Goal: Task Accomplishment & Management: Use online tool/utility

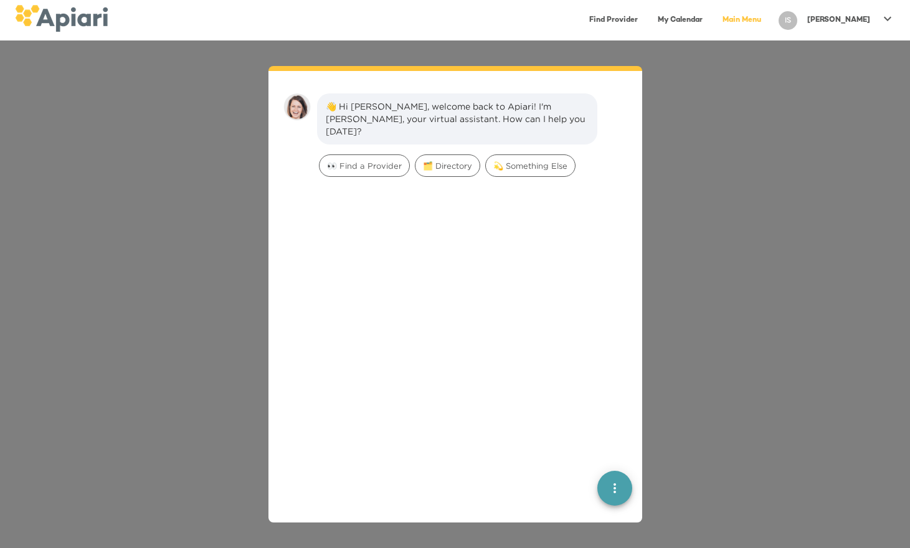
scroll to position [17, 0]
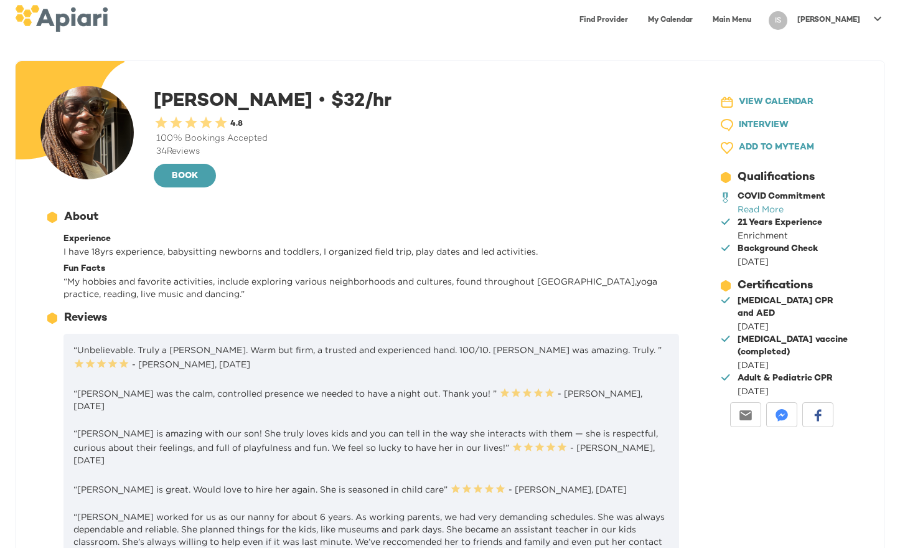
click at [175, 98] on div "Jillian M. • $ 32 /hr 0.5 Stars 1 Star 1.5 Stars 2 Stars 2.5 Stars 3 Stars 3.5 …" at bounding box center [419, 137] width 530 height 103
copy div "Jillian"
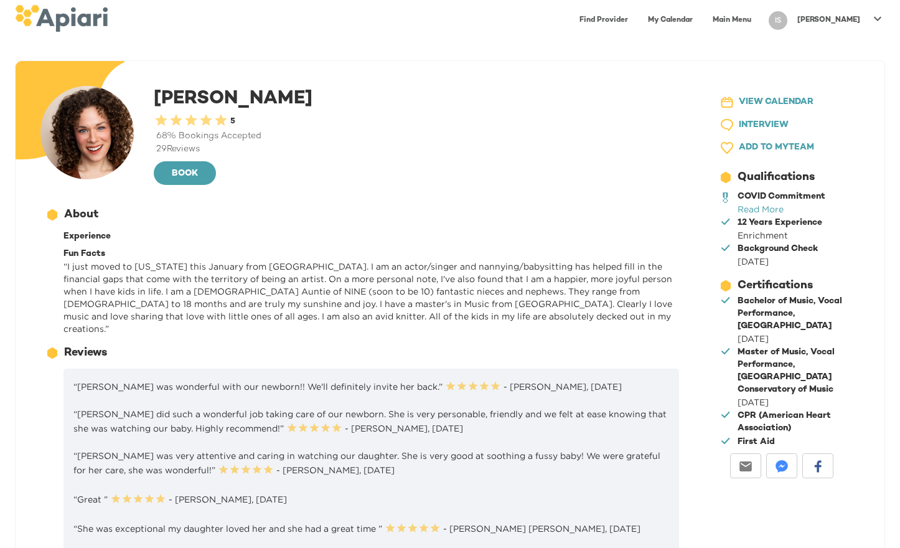
click at [174, 95] on div "Kelly B. 0.5 Stars 1 Star 1.5 Stars 2 Stars 2.5 Stars 3 Stars 3.5 Stars 4 Stars…" at bounding box center [419, 136] width 530 height 101
copy div "Kelly"
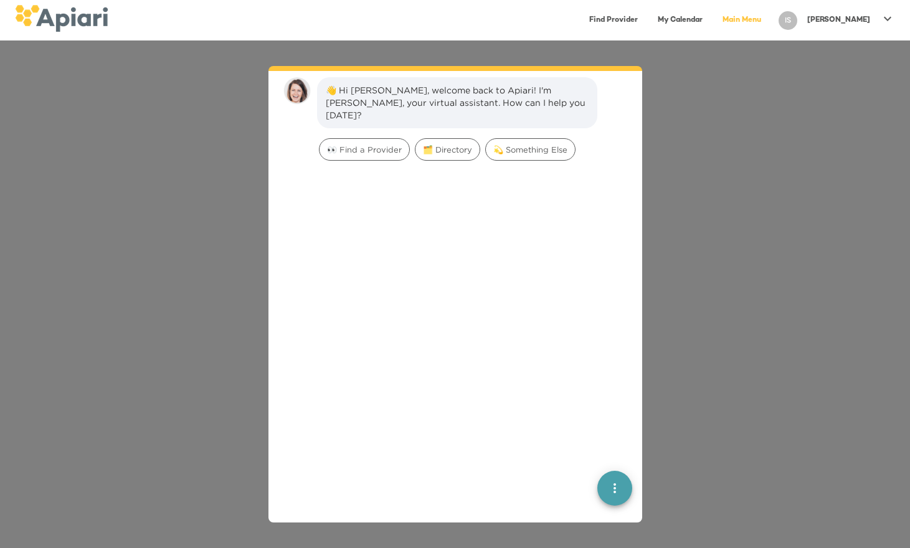
scroll to position [17, 0]
click at [364, 143] on span "👀 Find a Provider" at bounding box center [364, 149] width 90 height 12
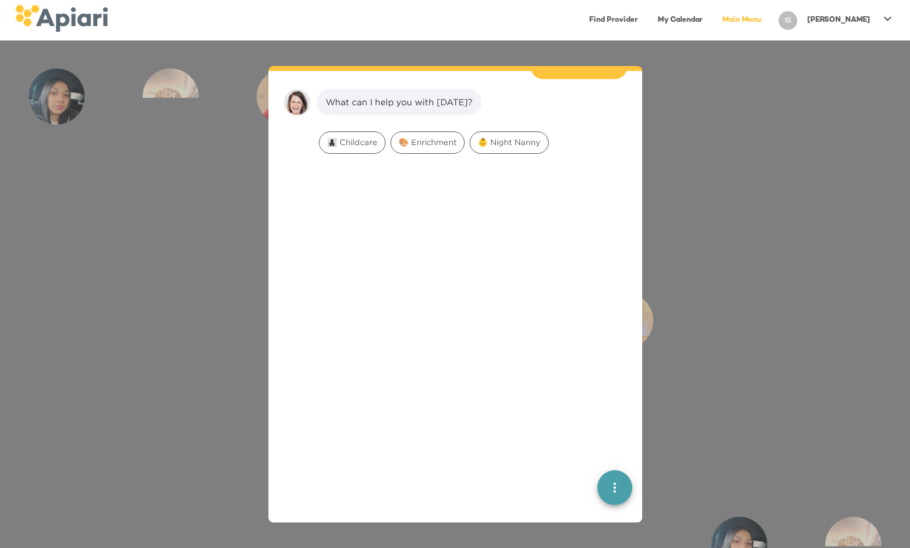
scroll to position [103, 0]
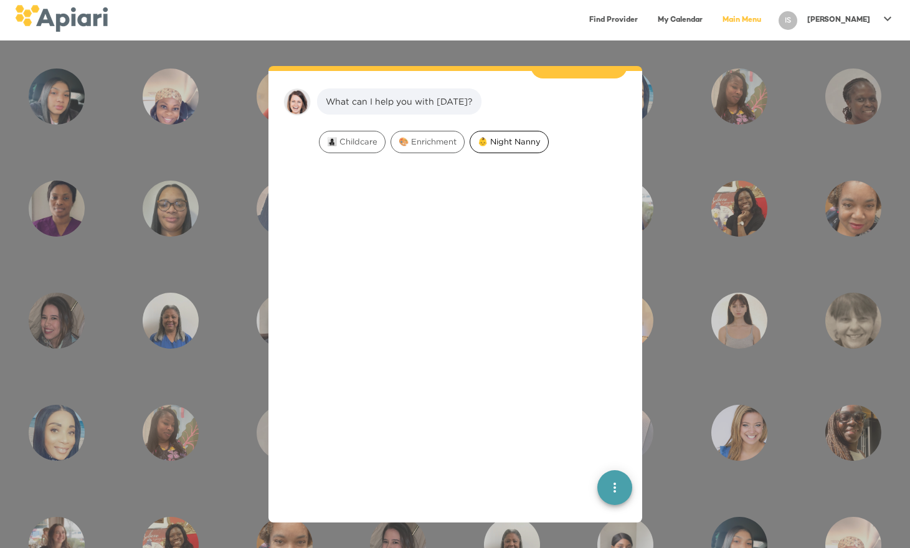
click at [515, 136] on span "👶 Night Nanny" at bounding box center [509, 142] width 78 height 12
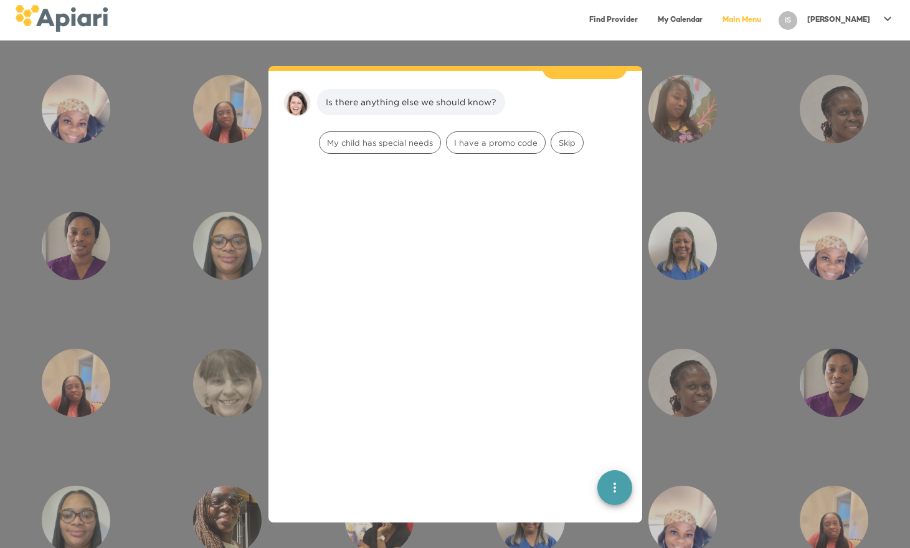
scroll to position [181, 0]
click at [565, 136] on span "Skip" at bounding box center [567, 142] width 32 height 12
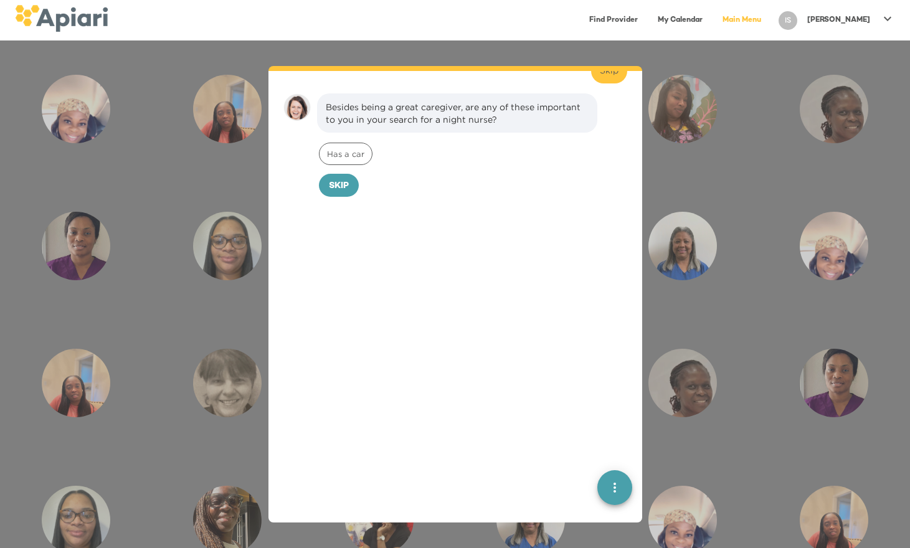
scroll to position [260, 0]
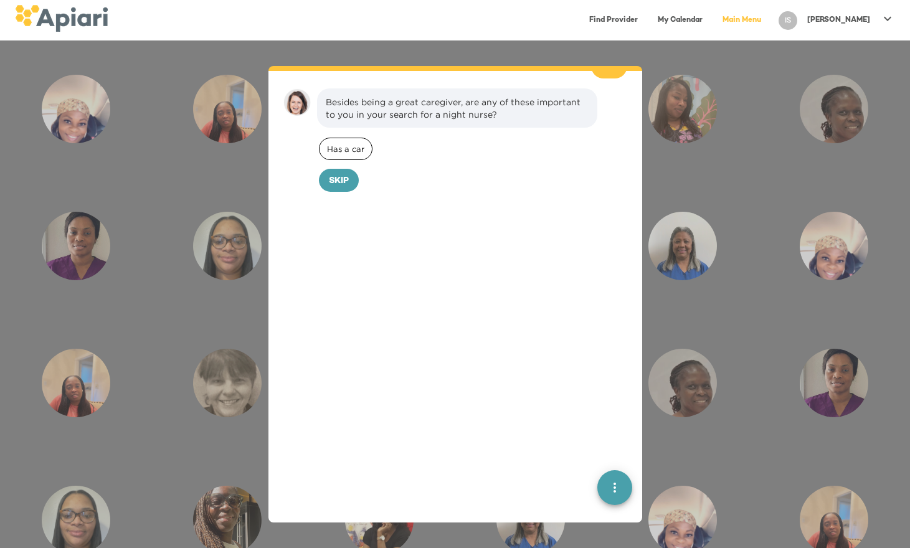
click at [357, 143] on span "Has a car" at bounding box center [345, 149] width 52 height 12
click at [350, 174] on span "Confirm" at bounding box center [362, 182] width 41 height 16
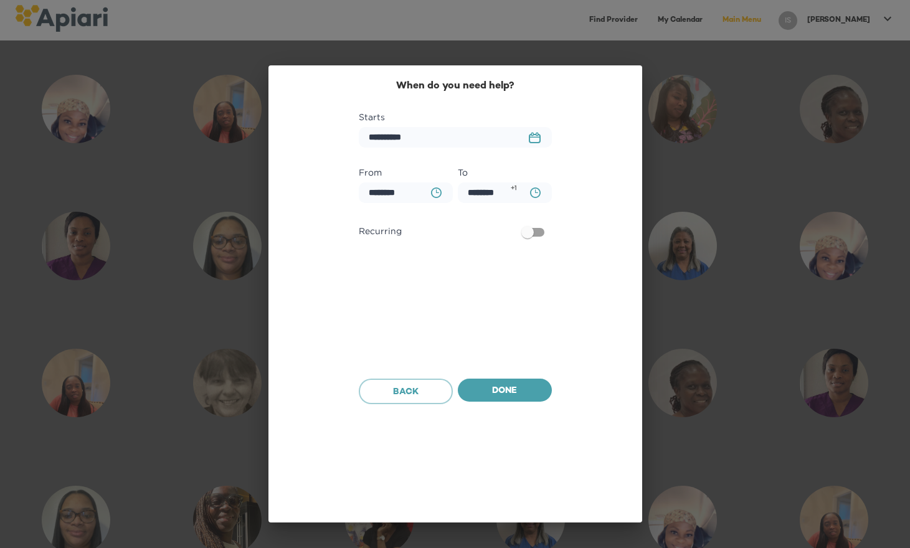
scroll to position [345, 0]
click at [525, 398] on span "Done" at bounding box center [505, 392] width 74 height 16
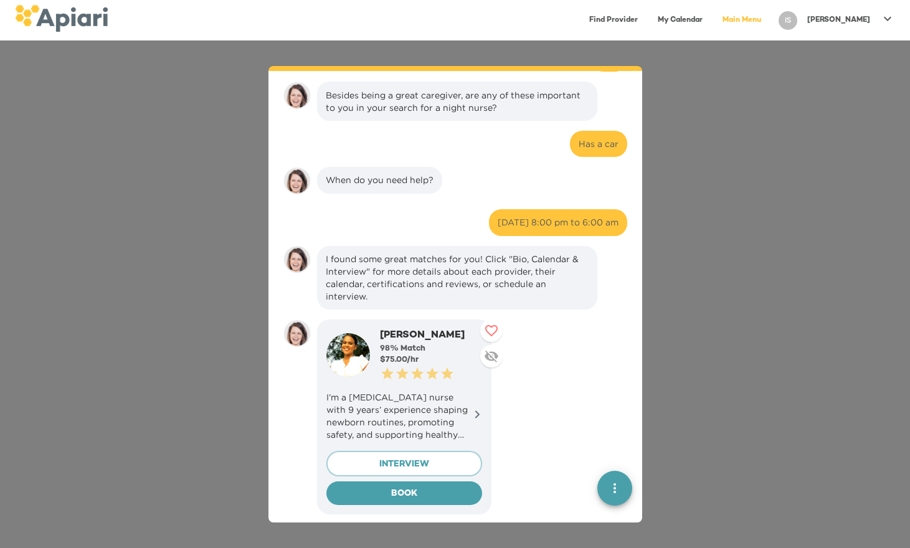
scroll to position [502, 0]
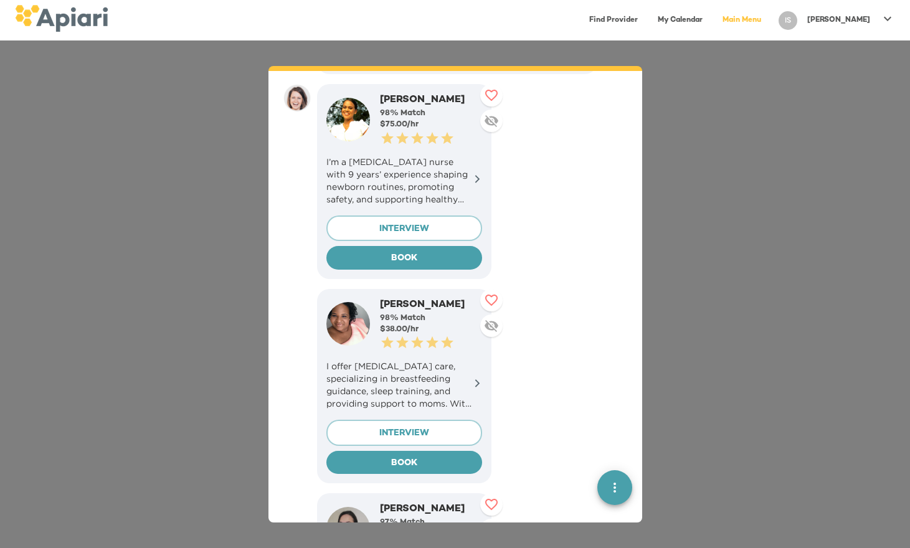
click at [481, 174] on icon at bounding box center [477, 178] width 9 height 9
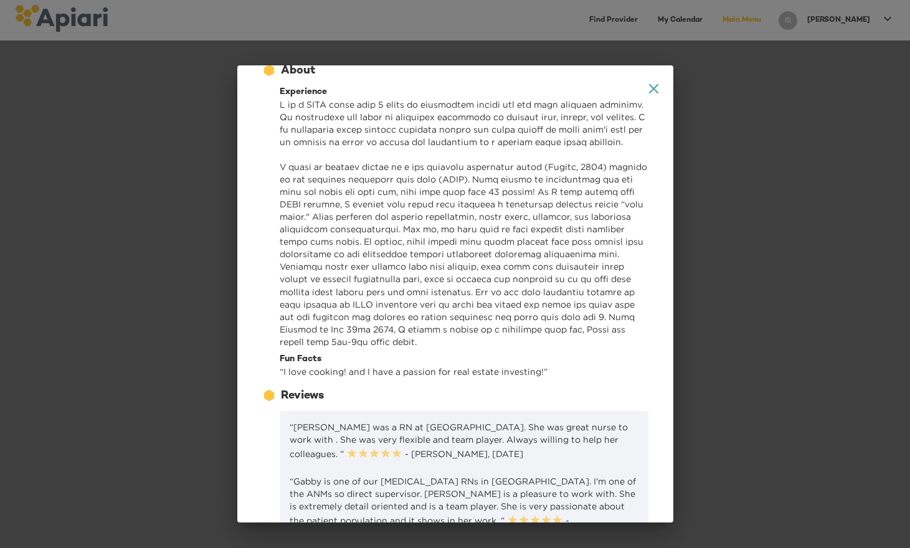
scroll to position [611, 0]
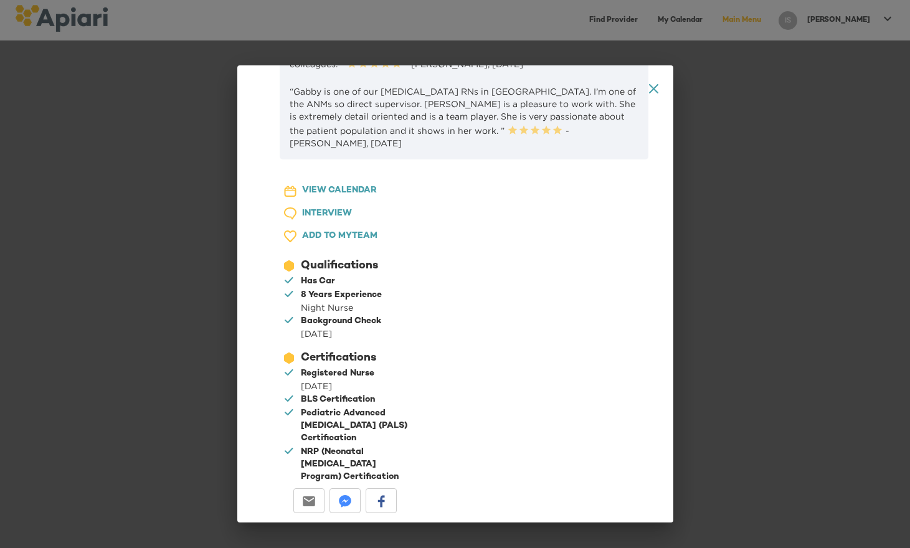
click at [649, 93] on icon "A1D20667-DBDC-461F-895E-AC602C3246CF Created with sketchtool." at bounding box center [653, 88] width 9 height 9
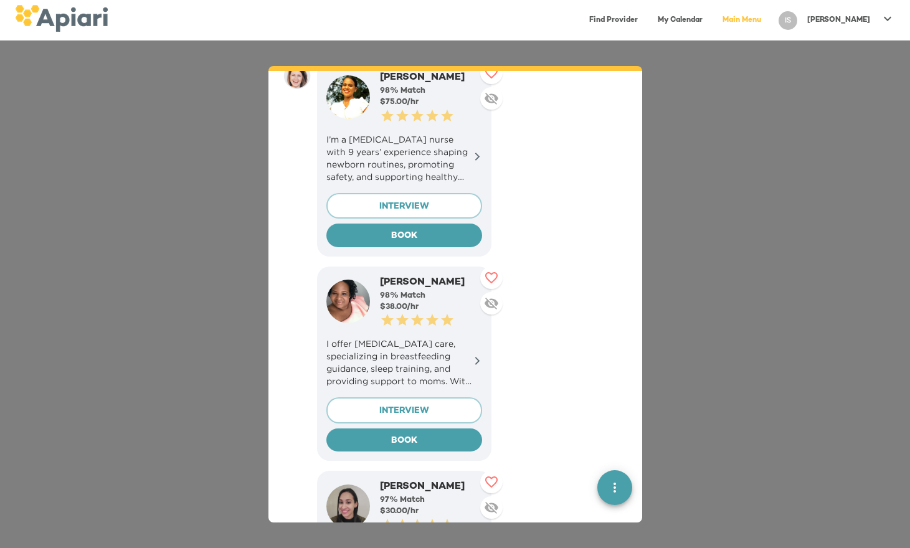
scroll to position [526, 0]
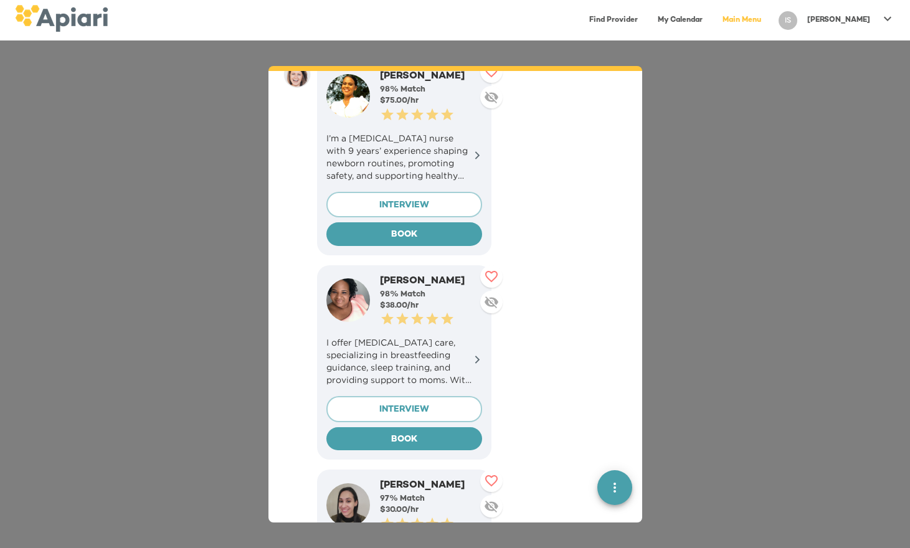
click at [476, 356] on icon at bounding box center [476, 360] width 5 height 8
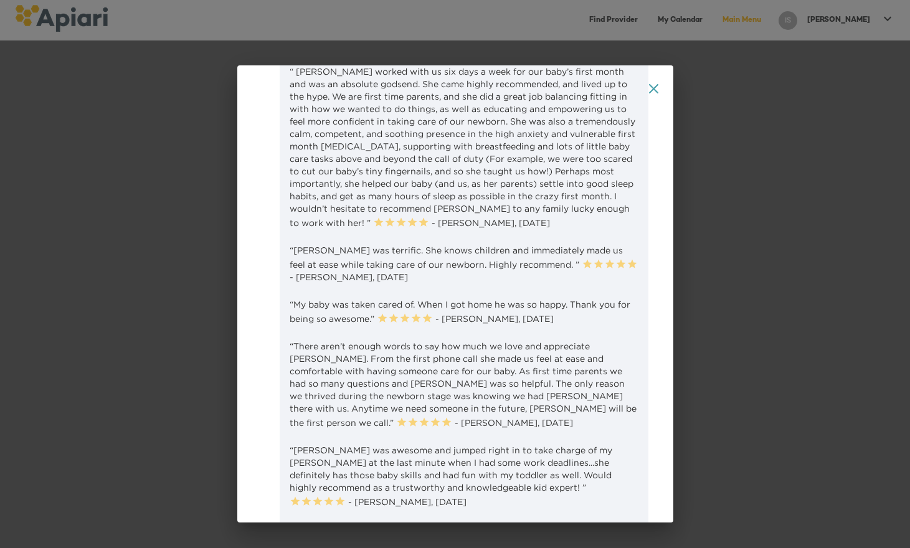
scroll to position [0, 0]
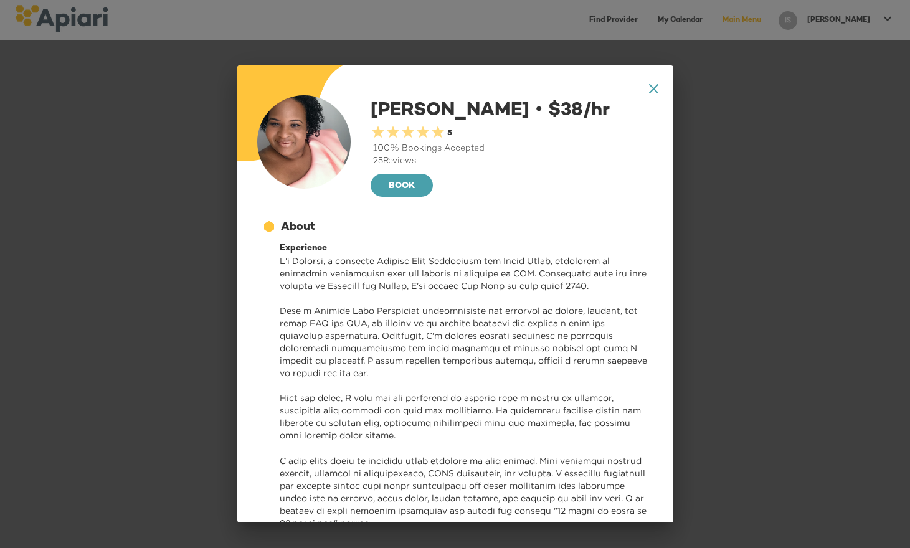
click at [648, 89] on icon at bounding box center [652, 88] width 9 height 9
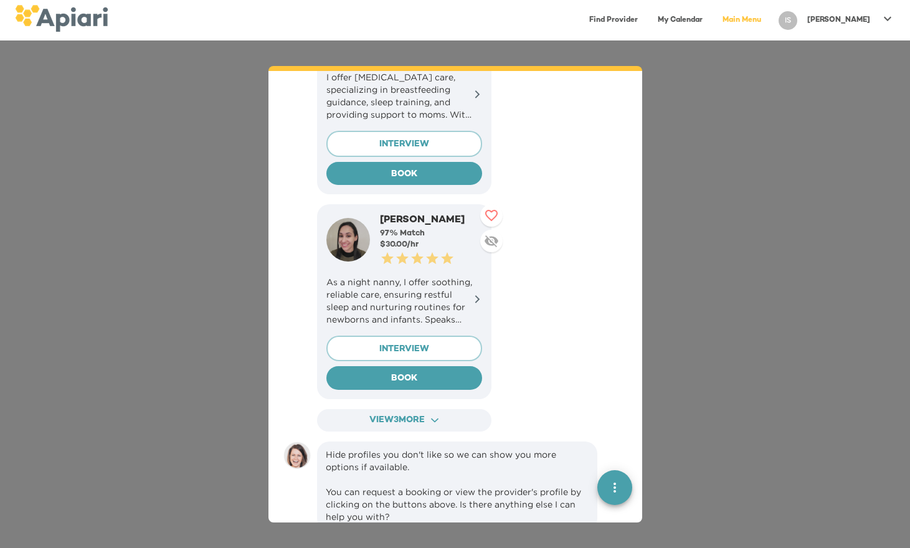
scroll to position [792, 0]
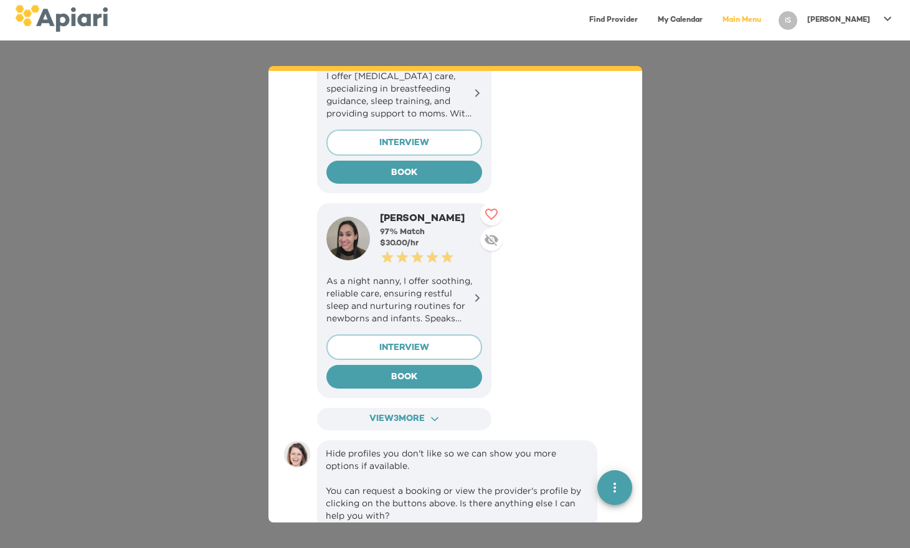
click at [481, 293] on icon at bounding box center [477, 297] width 9 height 9
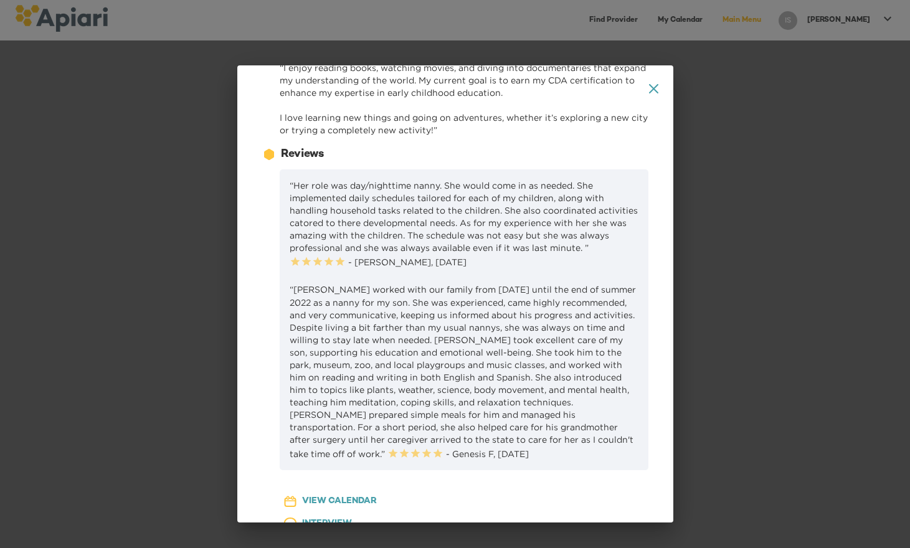
scroll to position [0, 0]
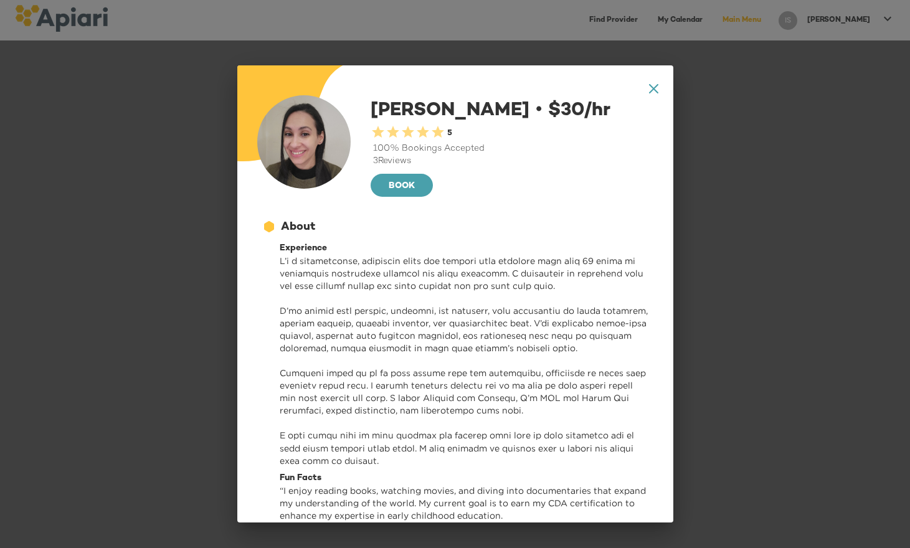
click at [649, 87] on icon "A1D20667-DBDC-461F-895E-AC602C3246CF Created with sketchtool." at bounding box center [653, 88] width 9 height 9
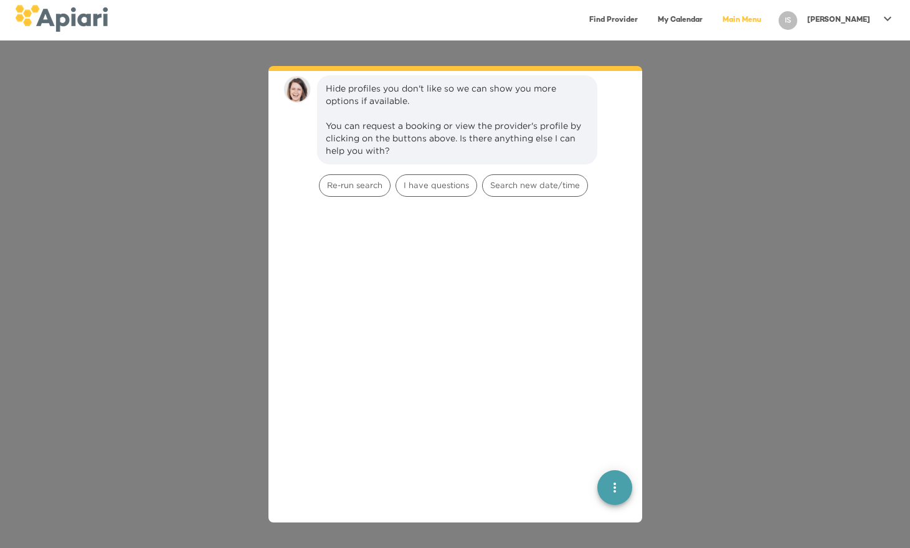
scroll to position [1155, 0]
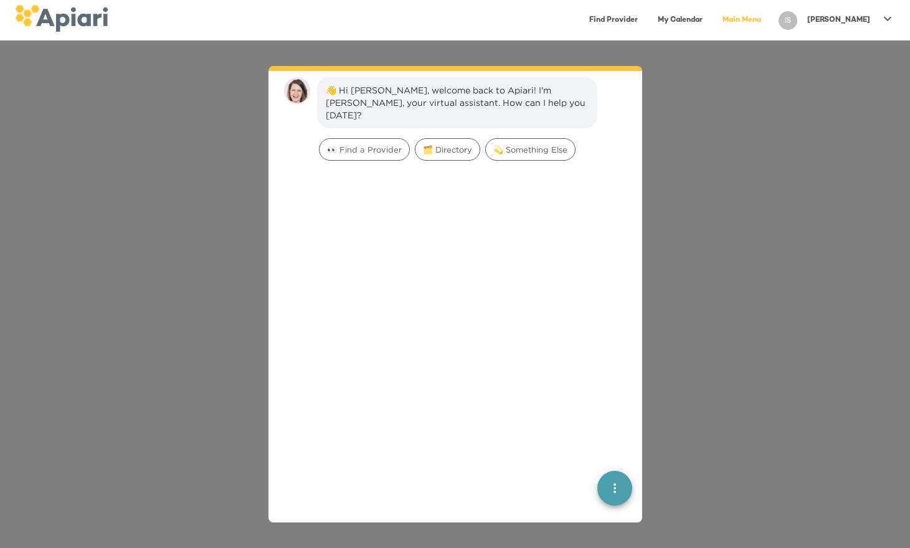
scroll to position [17, 0]
click at [349, 143] on span "👀 Find a Provider" at bounding box center [364, 149] width 90 height 12
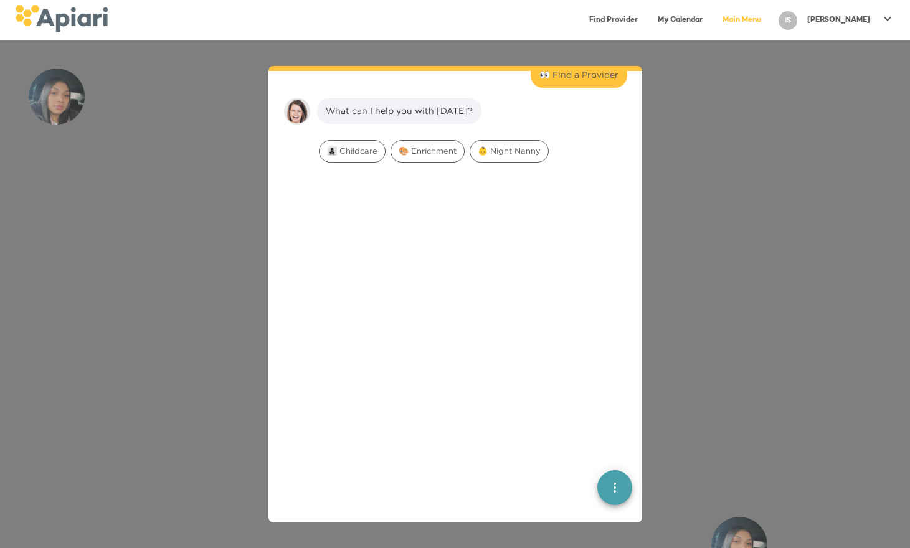
scroll to position [103, 0]
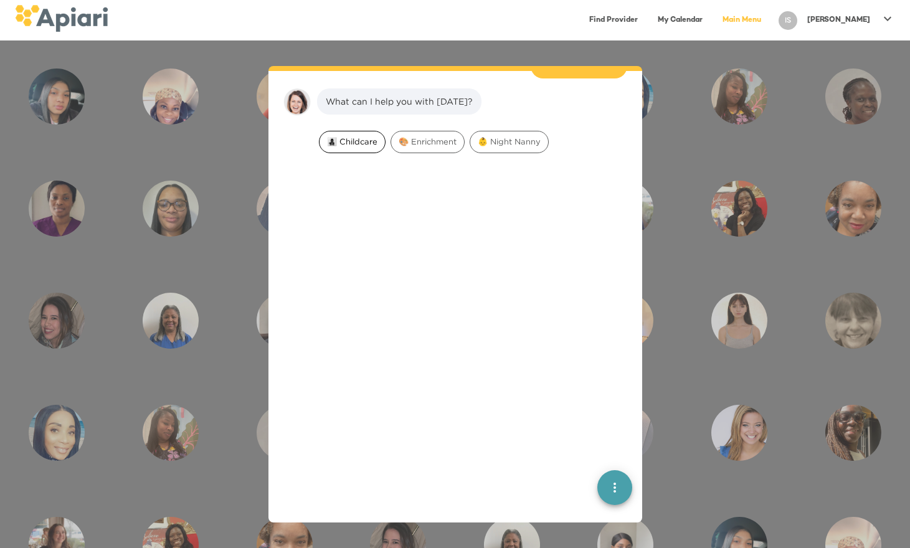
click at [348, 136] on span "👩‍👧‍👦 Childcare" at bounding box center [351, 142] width 65 height 12
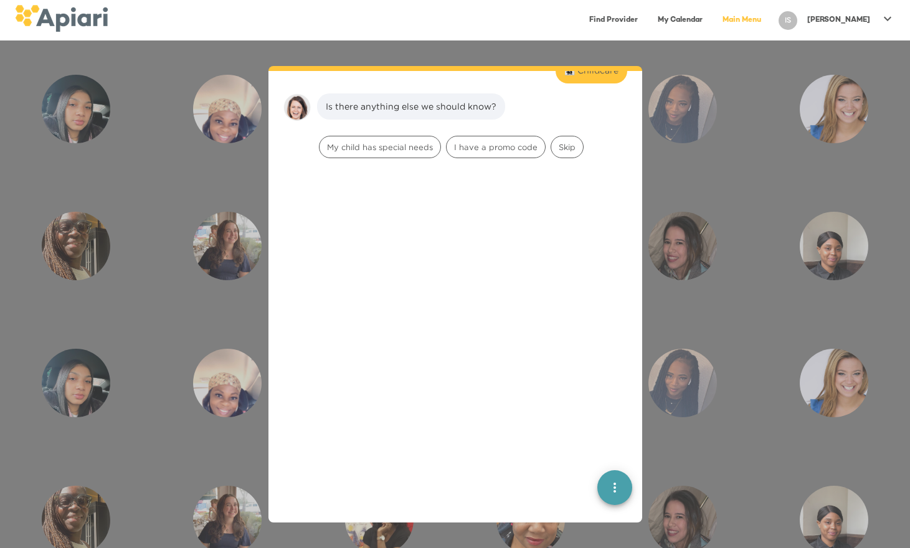
scroll to position [181, 0]
click at [579, 136] on span "Skip" at bounding box center [567, 142] width 32 height 12
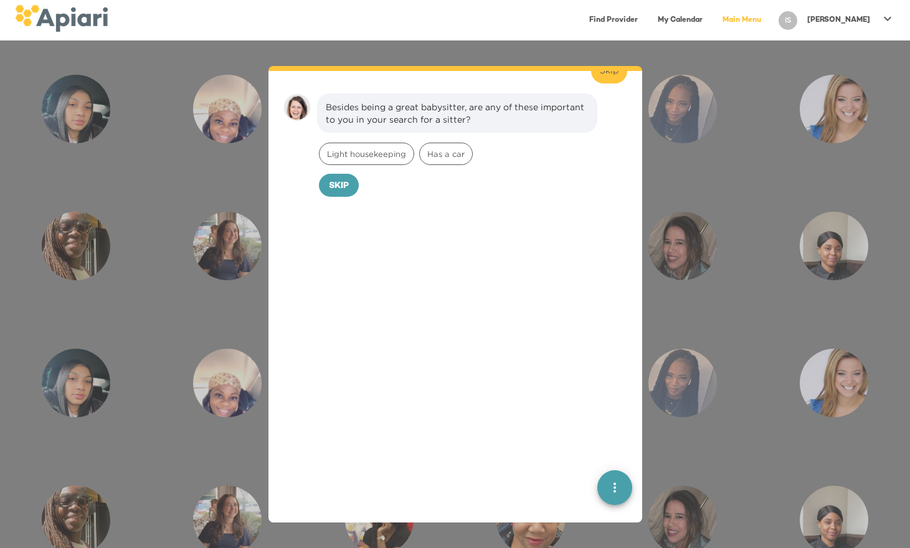
scroll to position [260, 0]
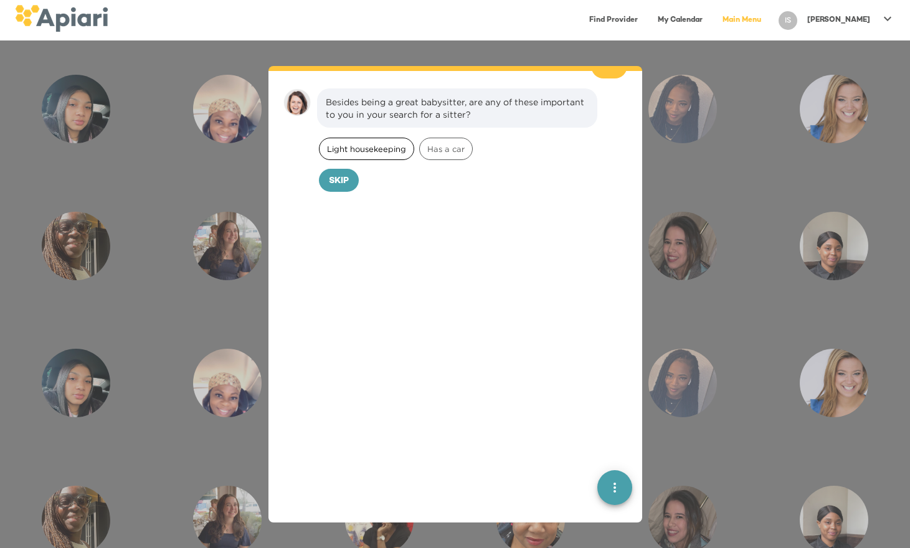
click at [368, 143] on span "Light housekeeping" at bounding box center [366, 149] width 94 height 12
click at [369, 174] on span "Confirm" at bounding box center [362, 182] width 41 height 16
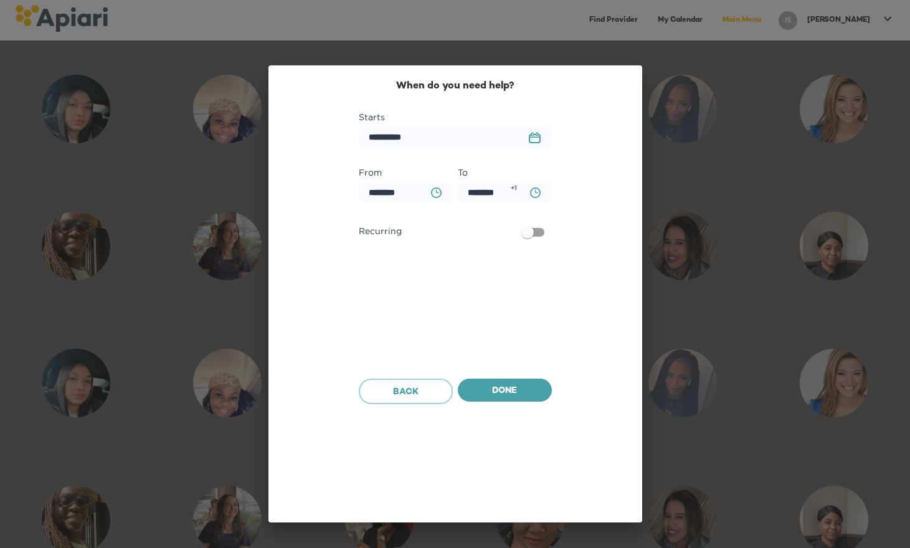
scroll to position [345, 0]
click at [524, 385] on span "Done" at bounding box center [505, 392] width 74 height 16
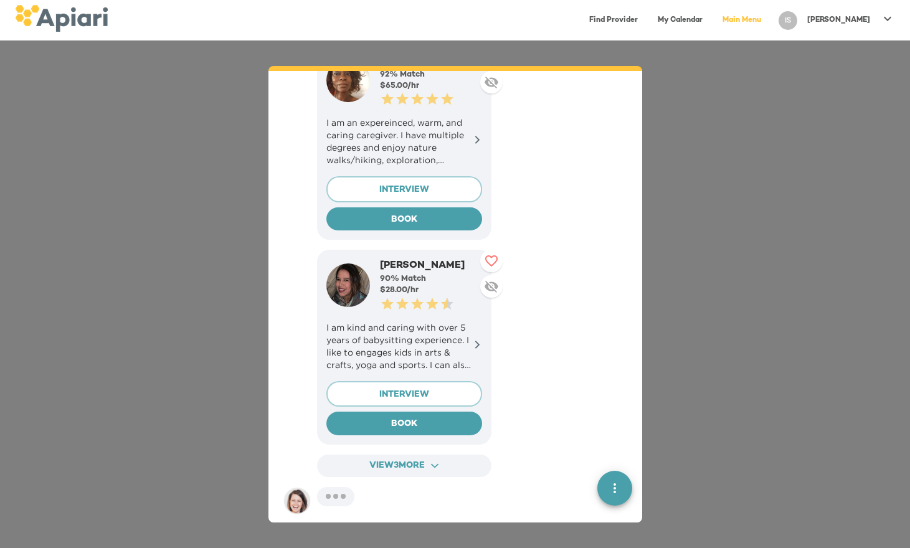
scroll to position [714, 0]
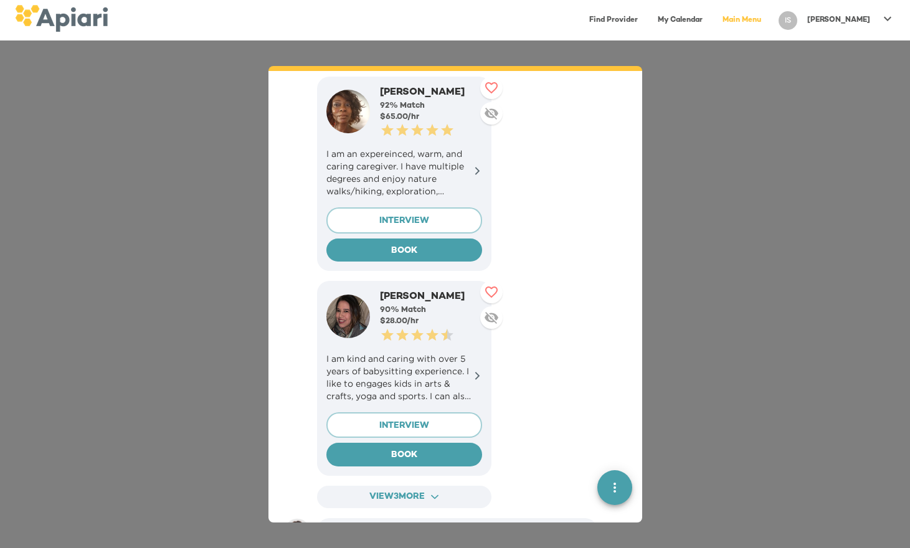
click at [480, 371] on icon at bounding box center [477, 375] width 9 height 9
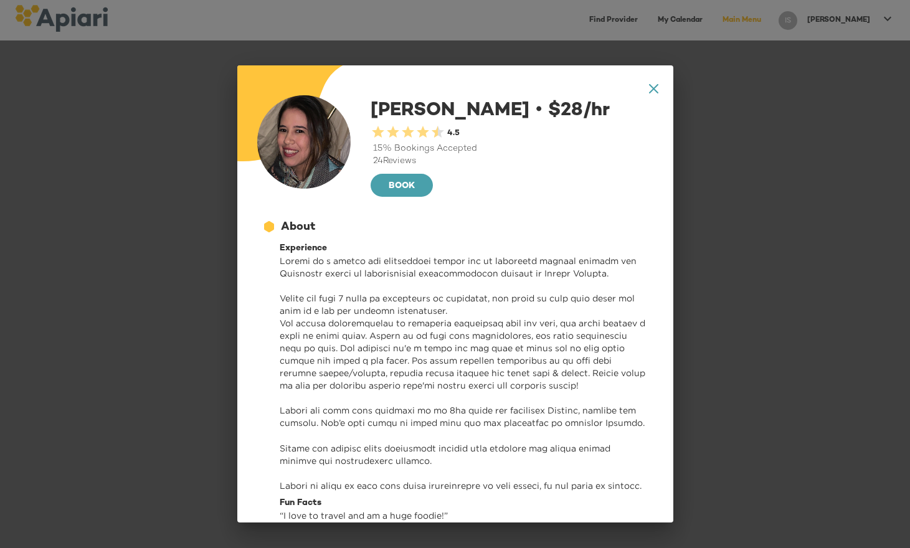
click at [649, 90] on icon "A1D20667-DBDC-461F-895E-AC602C3246CF Created with sketchtool." at bounding box center [653, 88] width 9 height 9
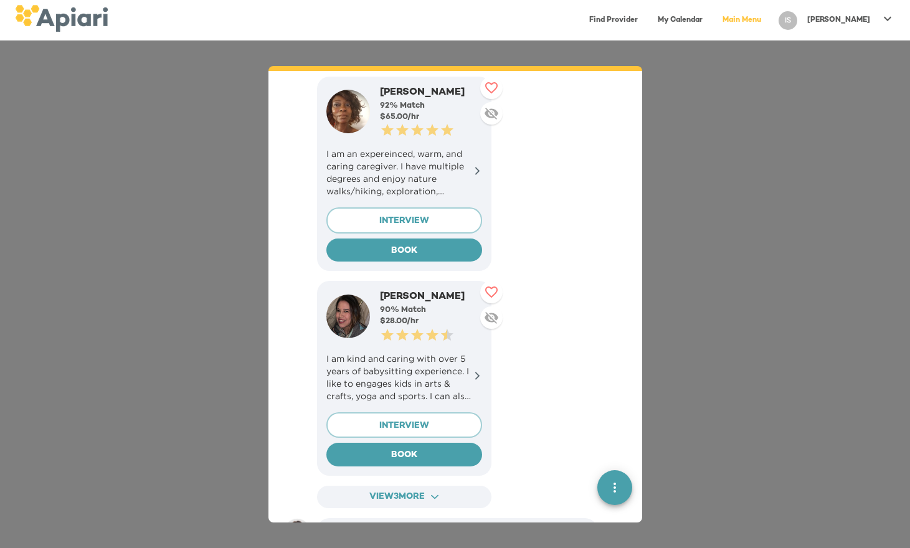
click at [476, 166] on icon at bounding box center [477, 170] width 9 height 9
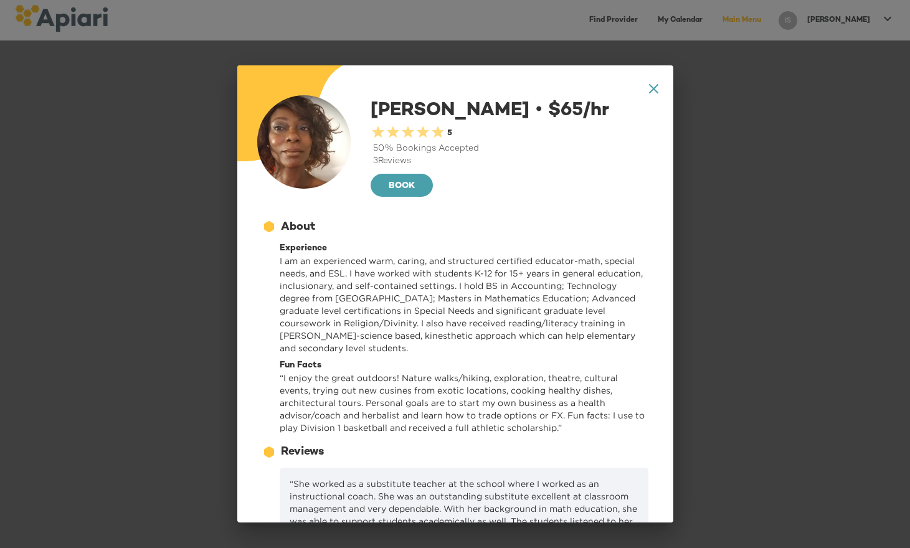
click at [648, 88] on icon at bounding box center [652, 88] width 9 height 9
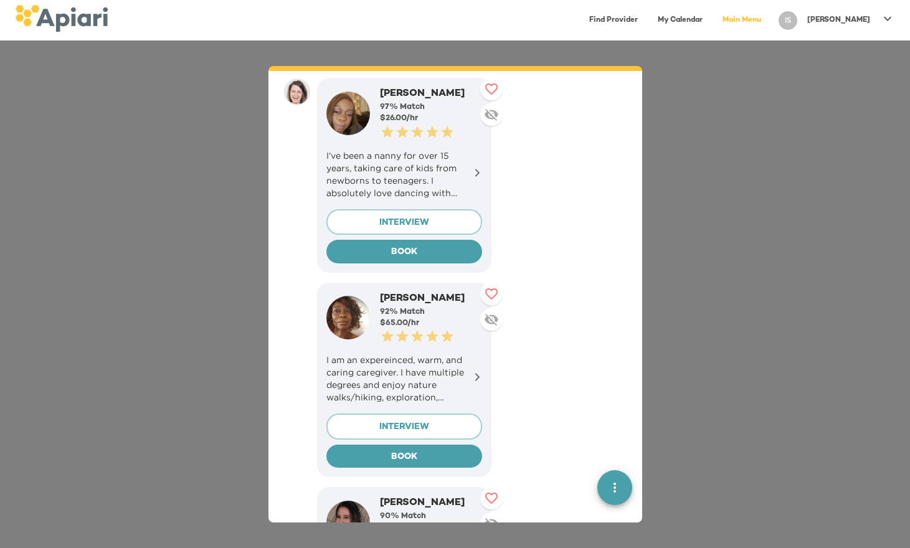
scroll to position [461, 0]
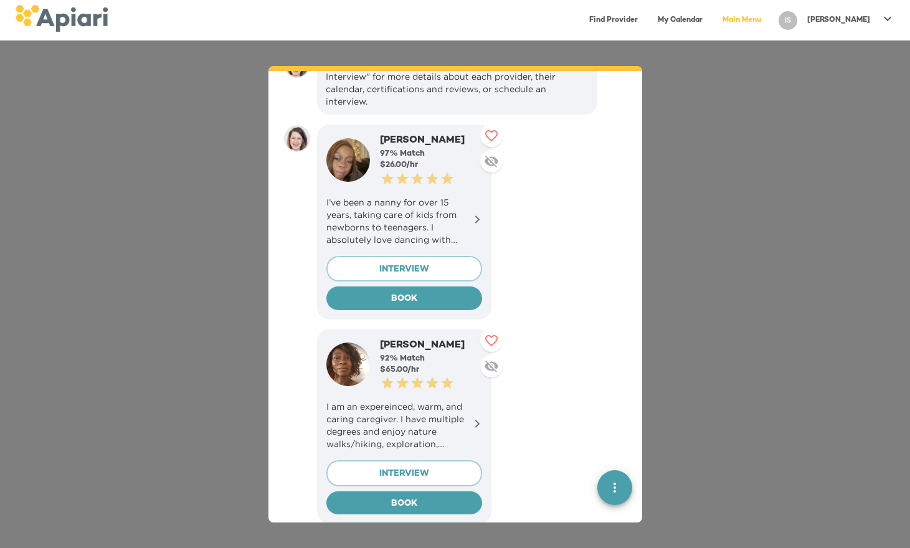
click at [478, 215] on icon at bounding box center [477, 219] width 9 height 9
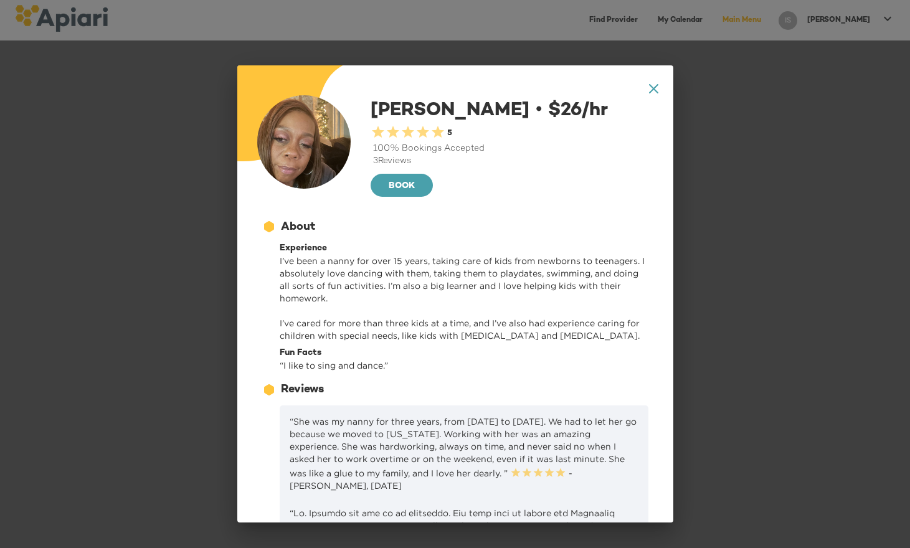
click at [649, 87] on icon "A1D20667-DBDC-461F-895E-AC602C3246CF Created with sketchtool." at bounding box center [653, 88] width 9 height 9
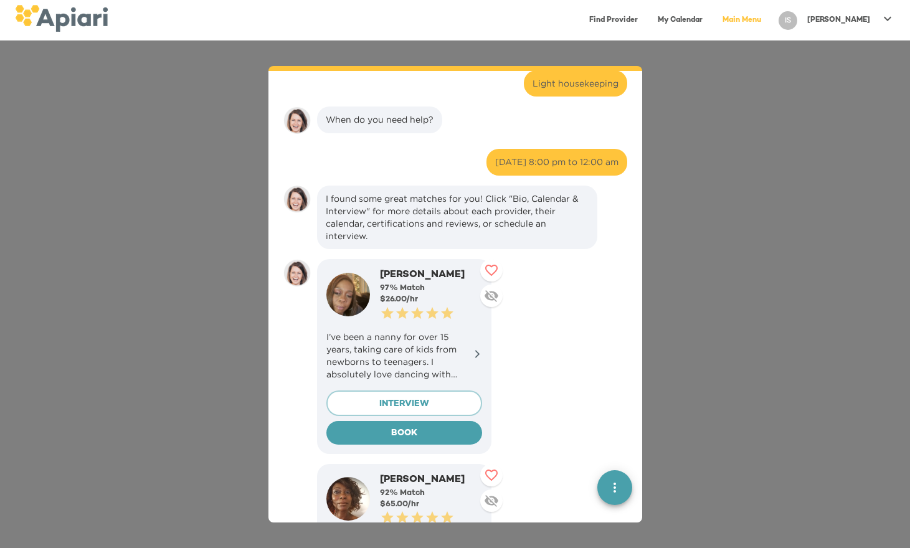
scroll to position [31, 0]
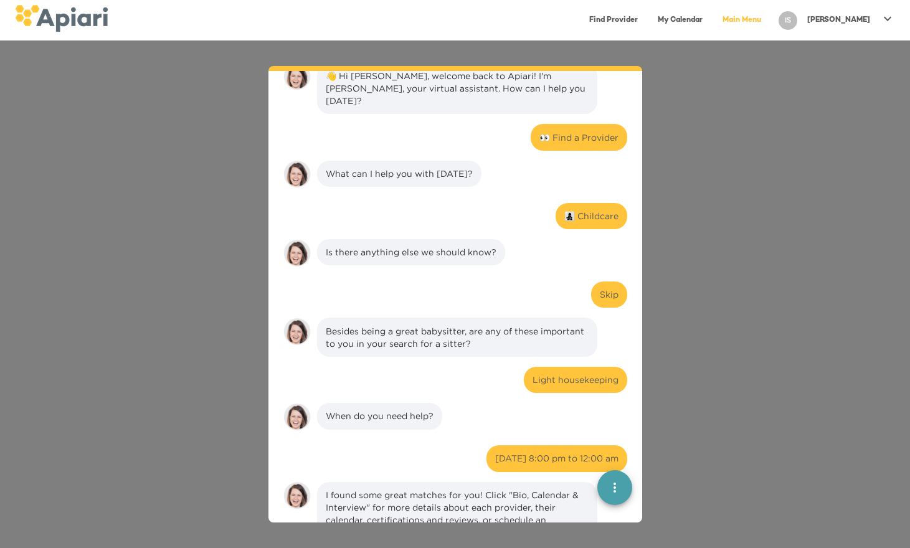
click at [773, 334] on div "👋 Hi Igor, welcome back to Apiari! I'm Amy, your virtual assistant. How can I h…" at bounding box center [455, 293] width 910 height 507
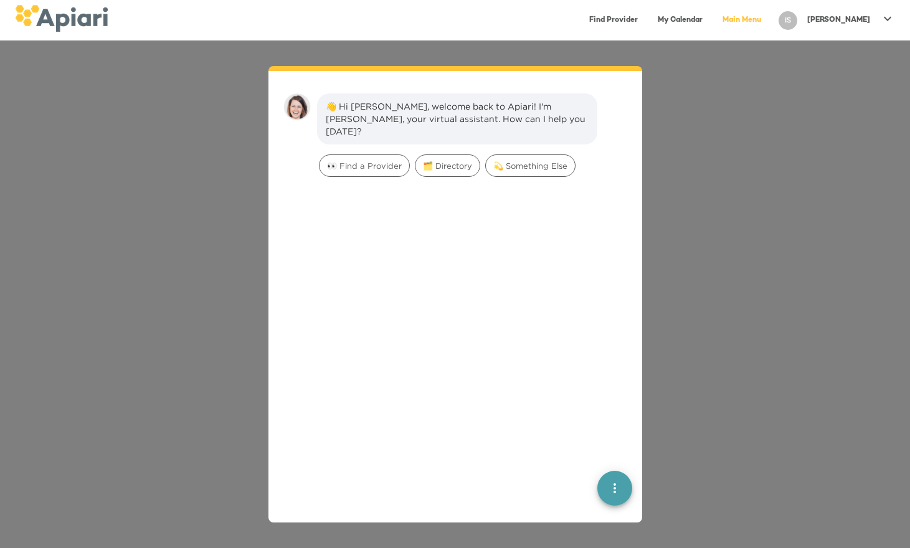
scroll to position [17, 0]
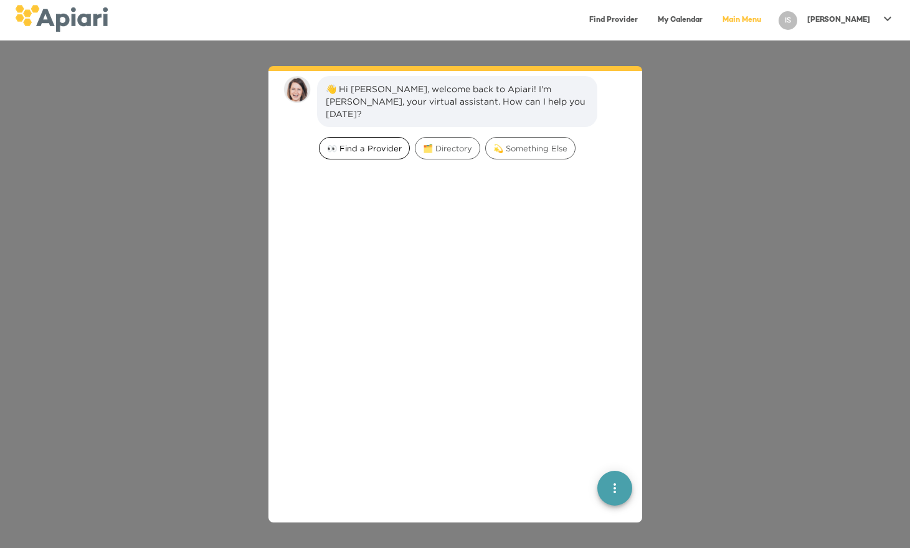
click at [372, 143] on span "👀 Find a Provider" at bounding box center [364, 149] width 90 height 12
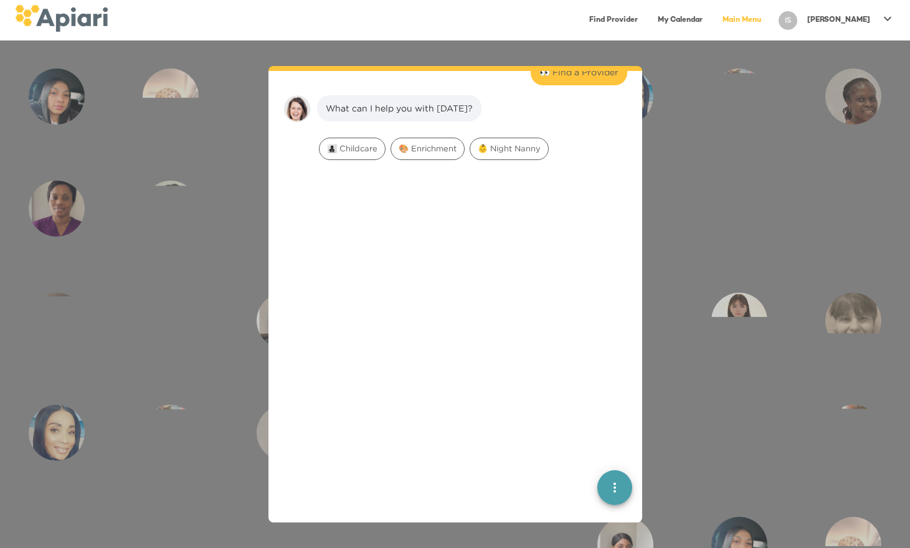
scroll to position [103, 0]
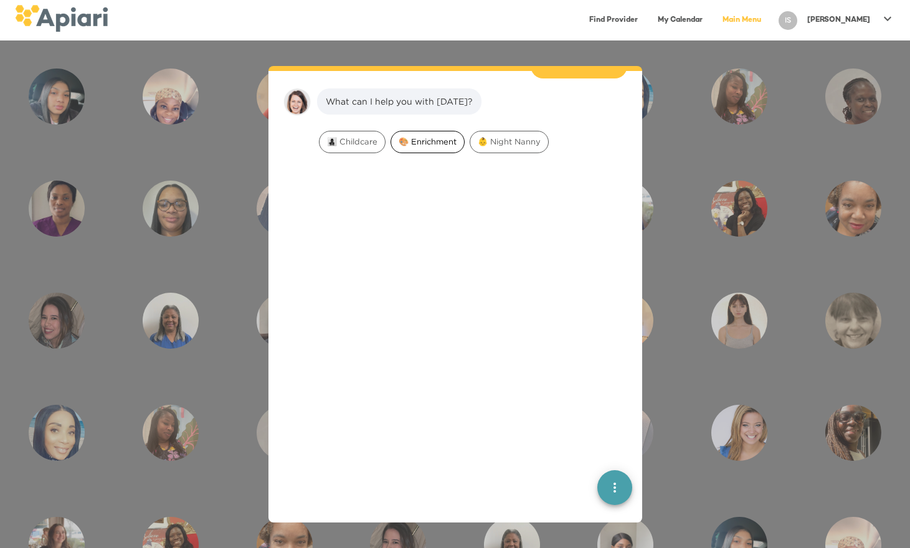
click at [425, 136] on span "🎨 Enrichment" at bounding box center [427, 142] width 73 height 12
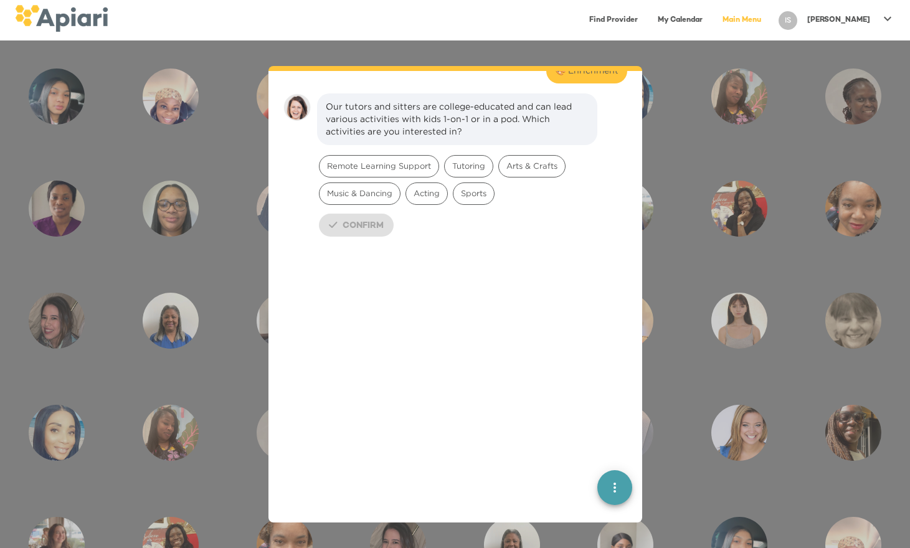
scroll to position [181, 0]
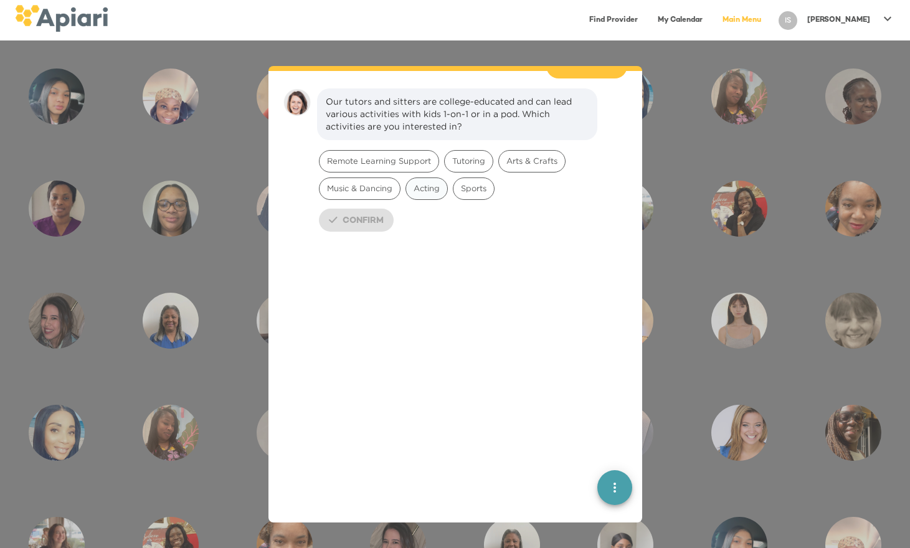
drag, startPoint x: 429, startPoint y: 179, endPoint x: 465, endPoint y: 163, distance: 39.8
click at [430, 182] on span "Acting" at bounding box center [426, 188] width 41 height 12
click at [486, 155] on span "Tutoring" at bounding box center [469, 161] width 48 height 12
click at [540, 155] on span "Arts & Crafts" at bounding box center [532, 161] width 66 height 12
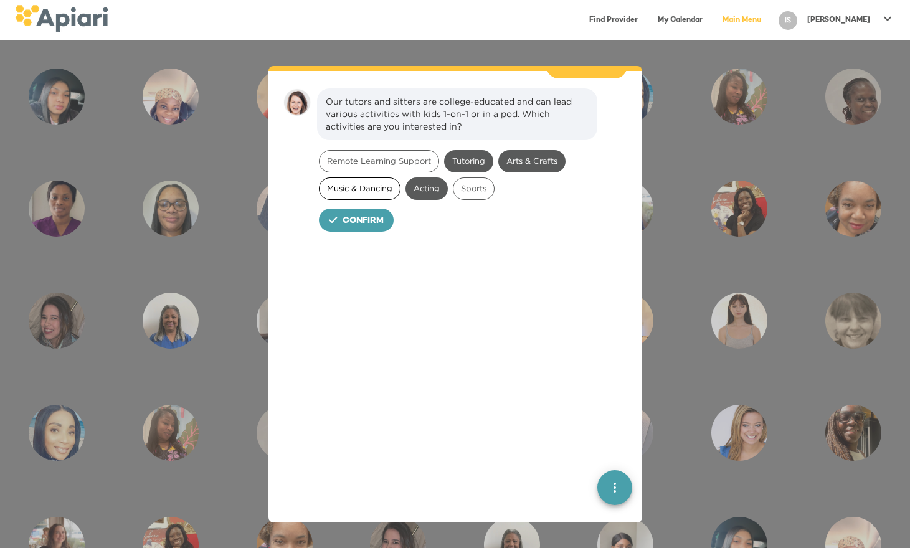
click at [363, 182] on span "Music & Dancing" at bounding box center [359, 188] width 80 height 12
click at [363, 214] on span "Confirm" at bounding box center [362, 222] width 41 height 16
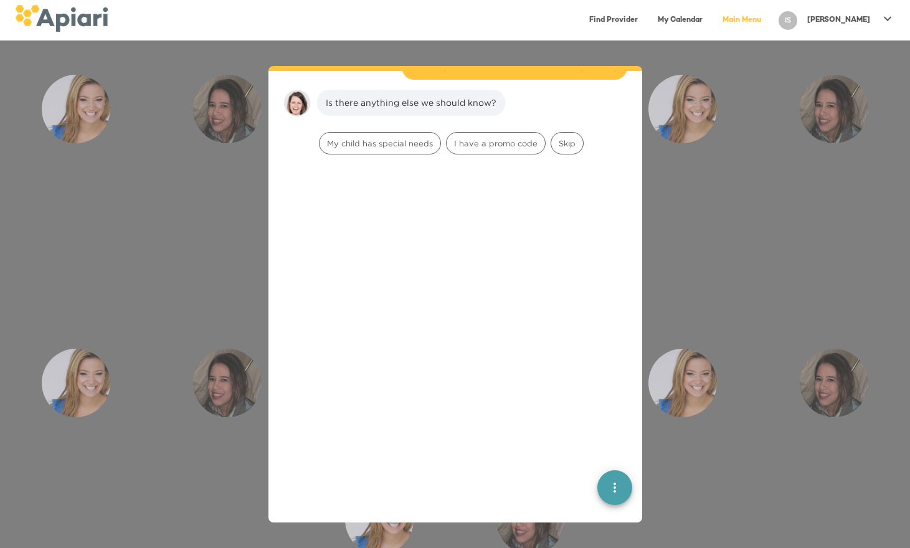
scroll to position [279, 0]
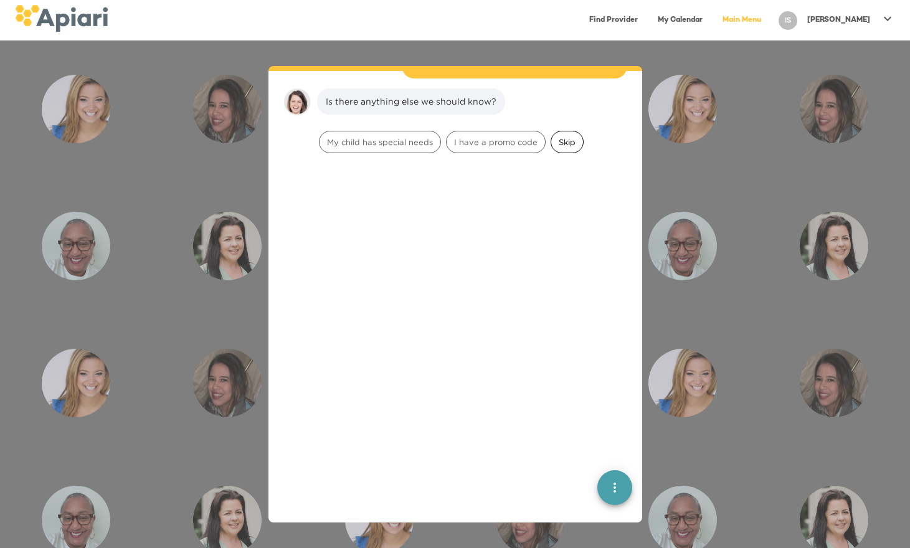
click at [568, 136] on span "Skip" at bounding box center [567, 142] width 32 height 12
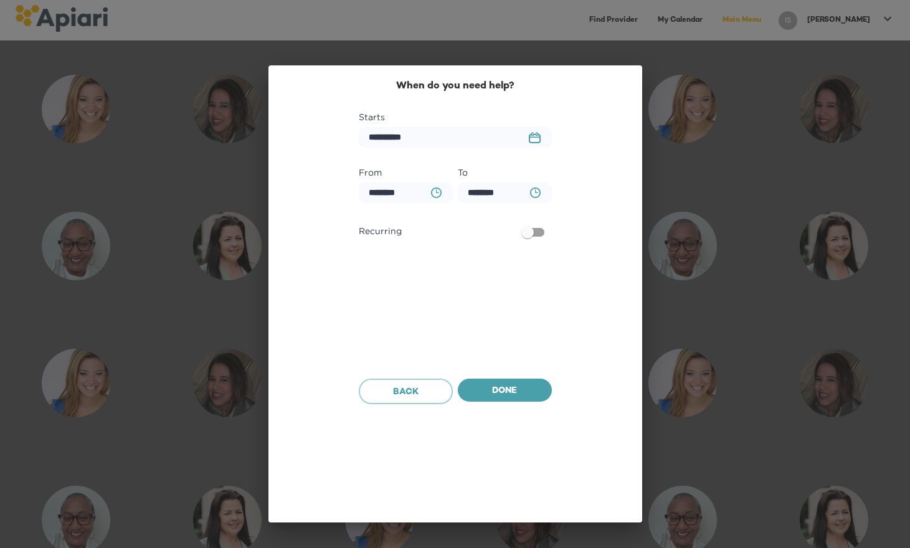
scroll to position [357, 0]
click at [504, 388] on span "Done" at bounding box center [505, 392] width 74 height 16
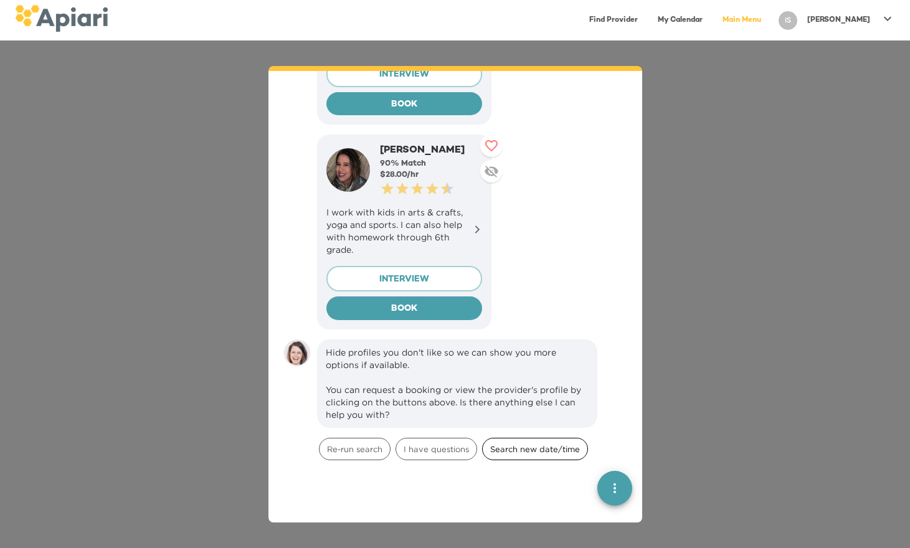
scroll to position [787, 0]
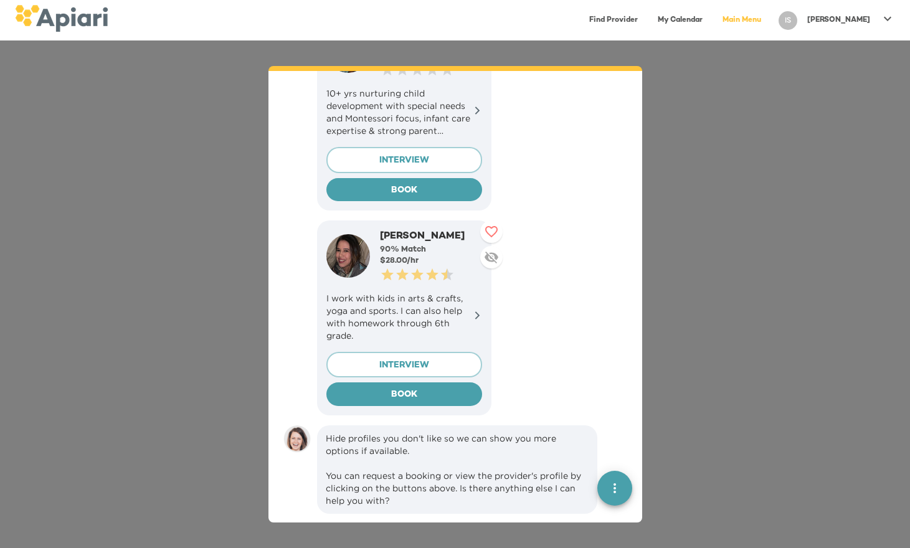
click at [476, 311] on icon at bounding box center [477, 315] width 9 height 9
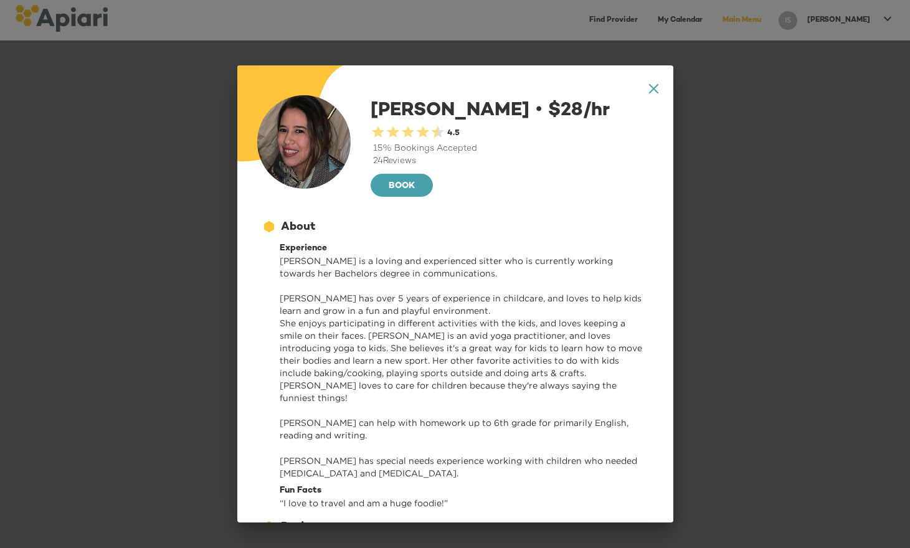
click at [649, 89] on icon "A1D20667-DBDC-461F-895E-AC602C3246CF Created with sketchtool." at bounding box center [653, 88] width 9 height 9
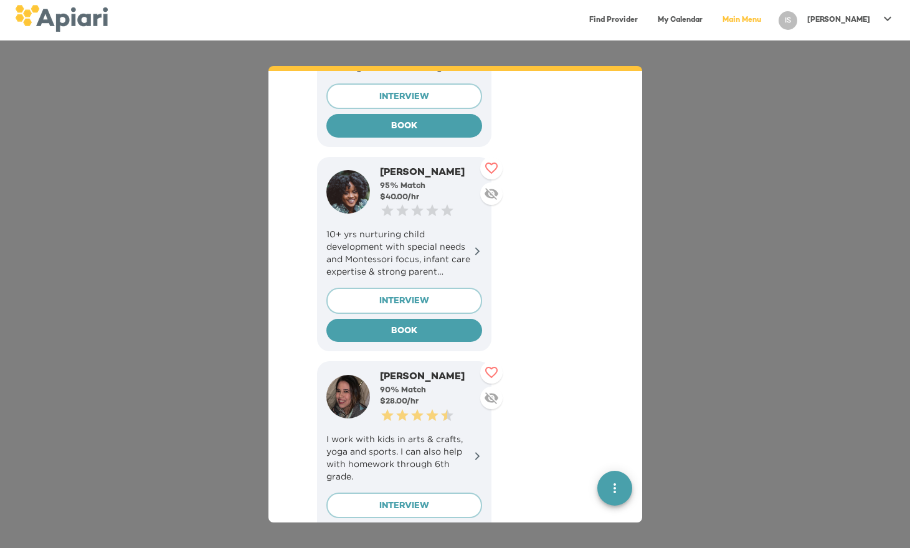
scroll to position [526, 0]
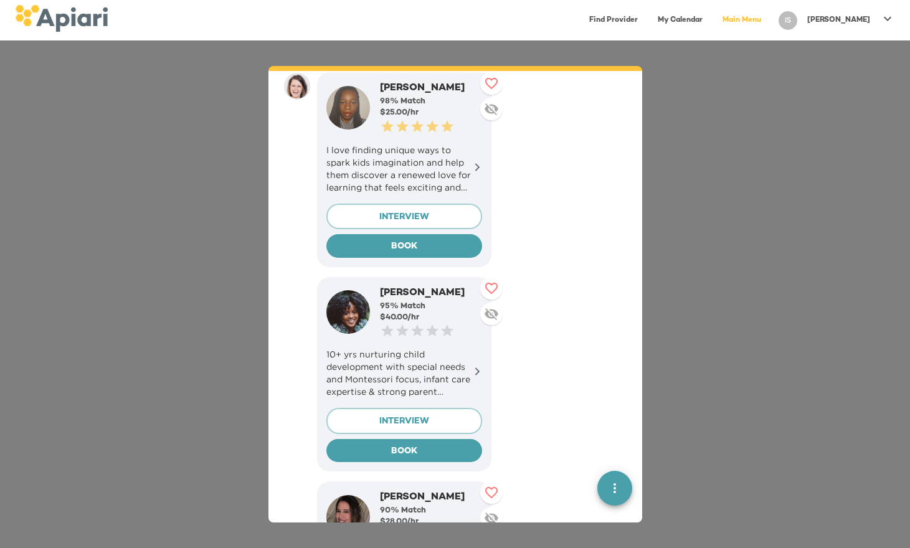
click at [476, 163] on icon at bounding box center [476, 167] width 5 height 8
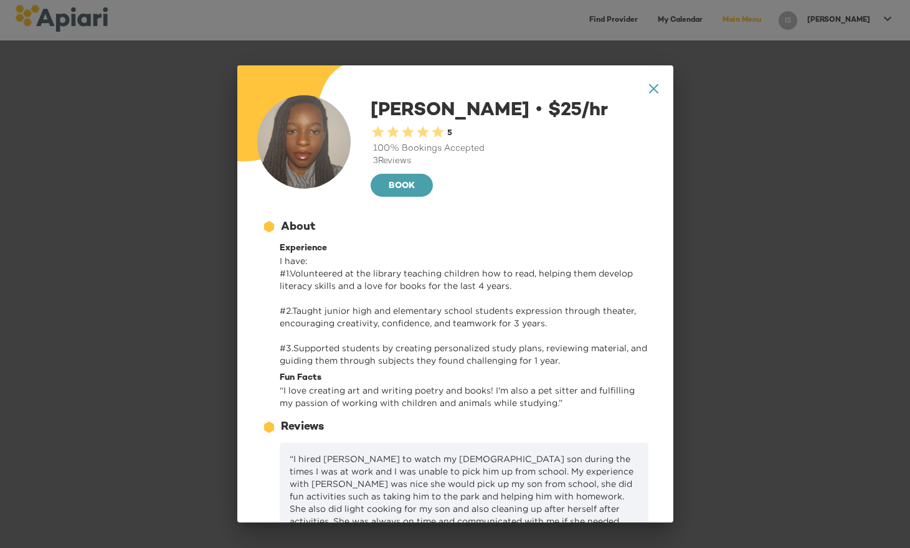
click at [648, 89] on icon at bounding box center [652, 88] width 9 height 9
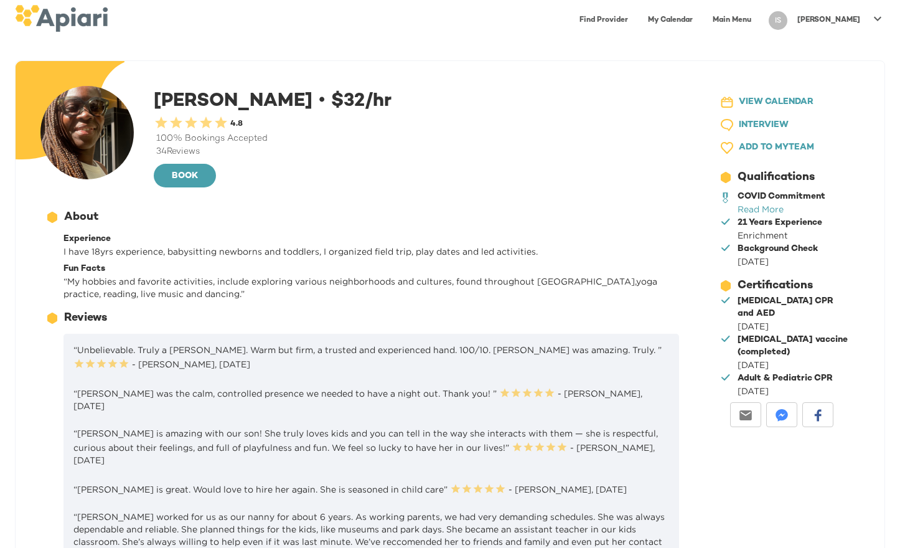
click at [783, 98] on span "VIEW CALENDAR" at bounding box center [776, 103] width 75 height 16
